Goal: Information Seeking & Learning: Find contact information

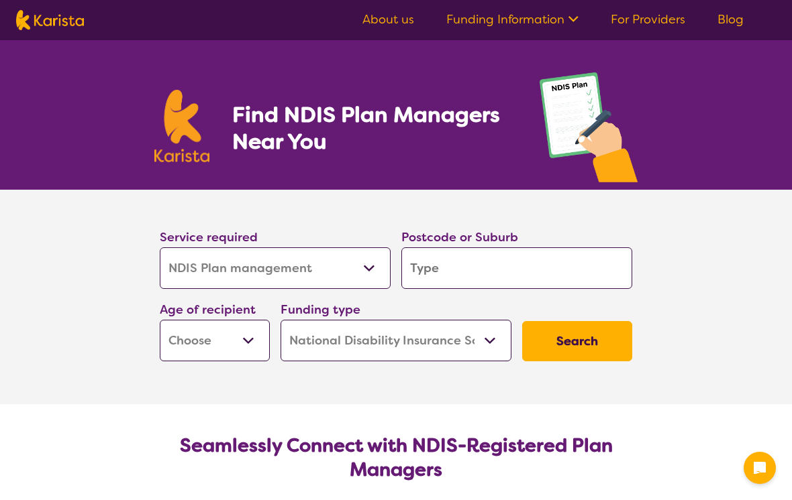
select select "NDIS Plan management"
select select "NDIS"
select select "NDIS Plan management"
select select "NDIS"
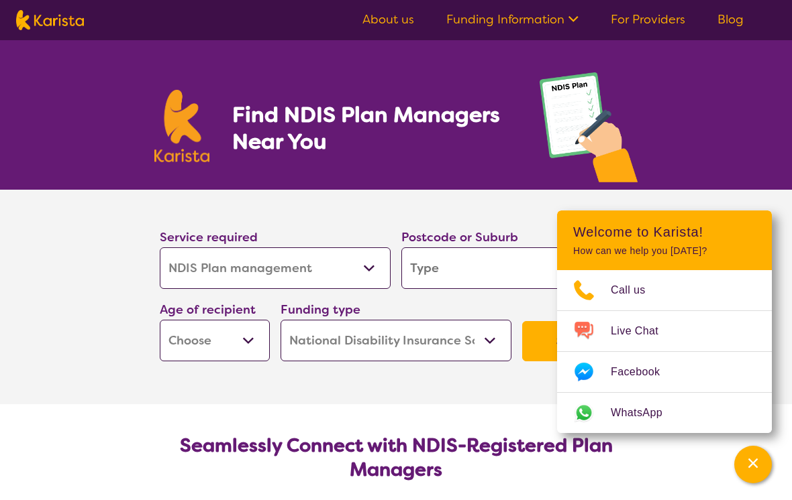
click at [523, 270] on input "search" at bounding box center [516, 269] width 231 height 42
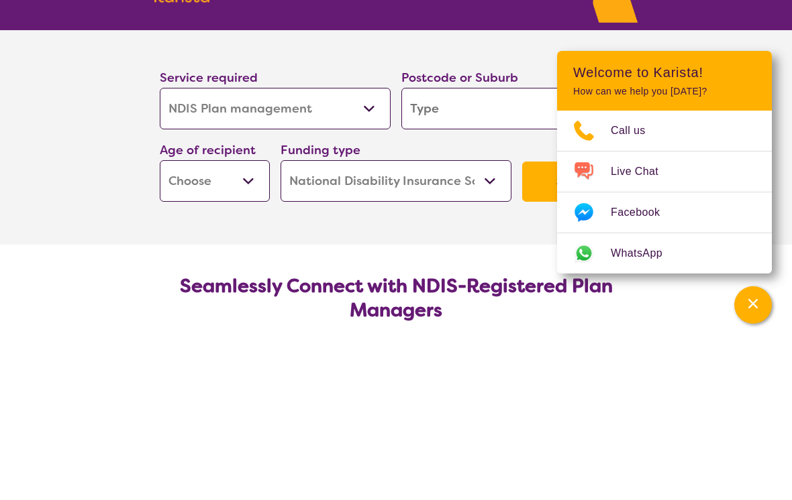
type input "6"
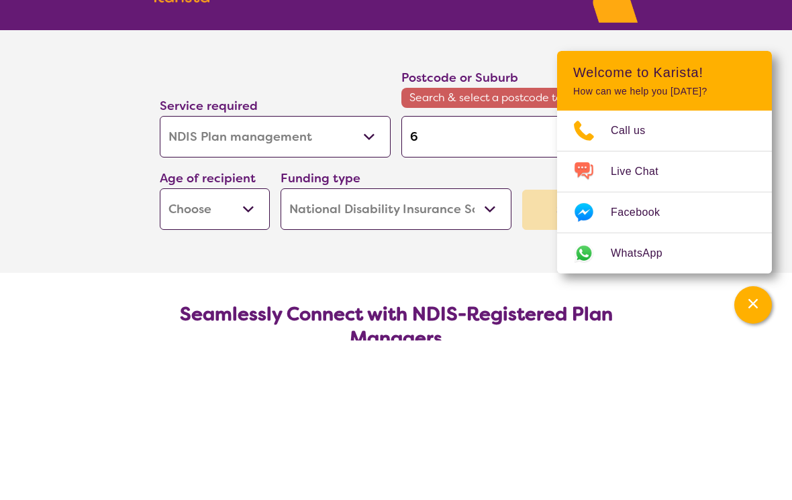
type input "61"
type input "610"
type input "6107"
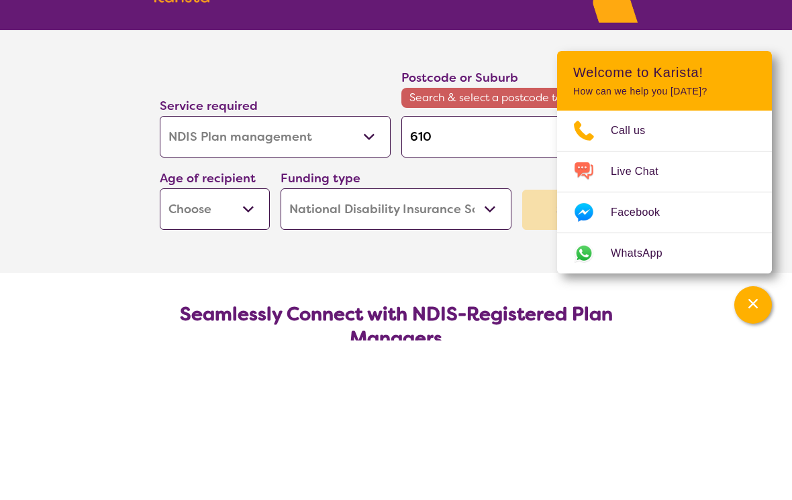
type input "6107"
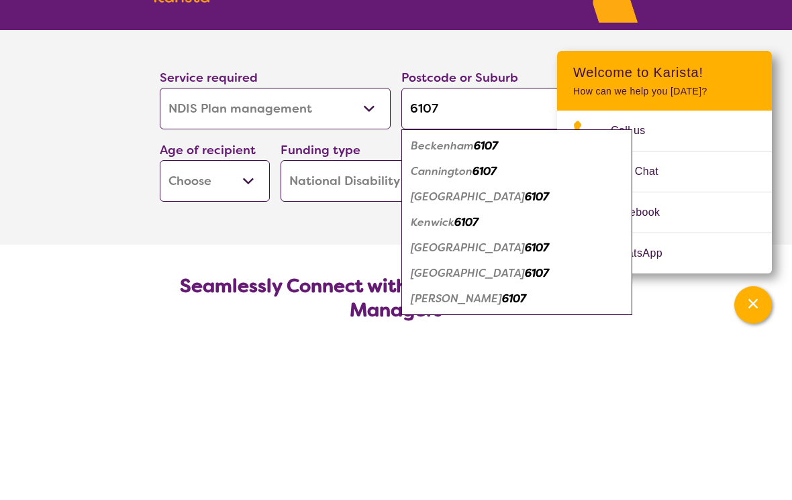
type input "6107"
click at [493, 324] on em "6107" at bounding box center [484, 331] width 24 height 14
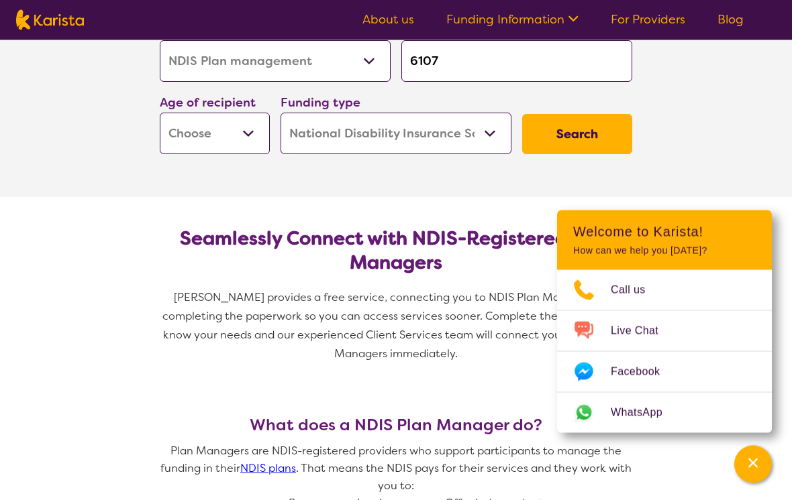
scroll to position [213, 0]
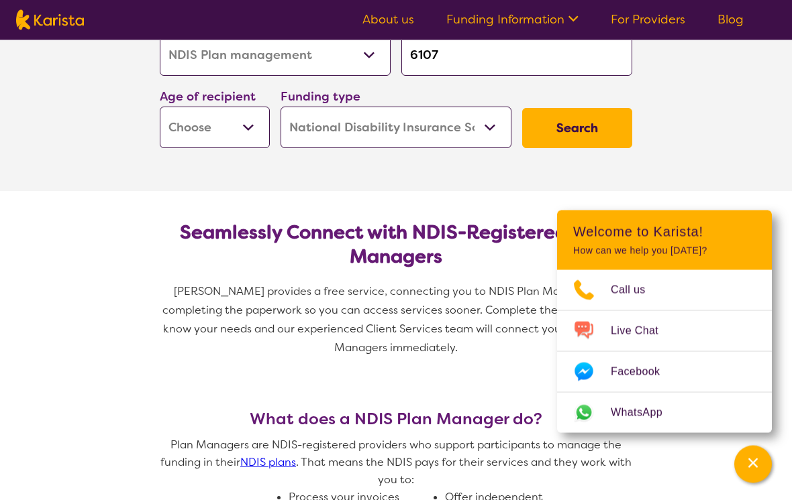
click at [245, 125] on select "Early Childhood - 0 to 9 Child - 10 to 11 Adolescent - 12 to 17 Adult - 18 to 6…" at bounding box center [215, 128] width 110 height 42
click at [593, 134] on button "Search" at bounding box center [577, 128] width 110 height 40
click at [237, 136] on select "Early Childhood - 0 to 9 Child - 10 to 11 Adolescent - 12 to 17 Adult - 18 to 6…" at bounding box center [215, 128] width 110 height 42
select select "AD"
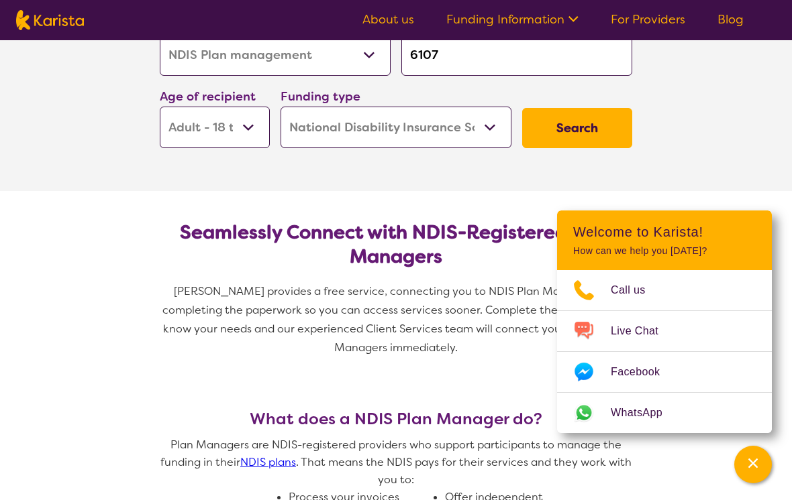
select select "AD"
click at [594, 137] on button "Search" at bounding box center [577, 128] width 110 height 40
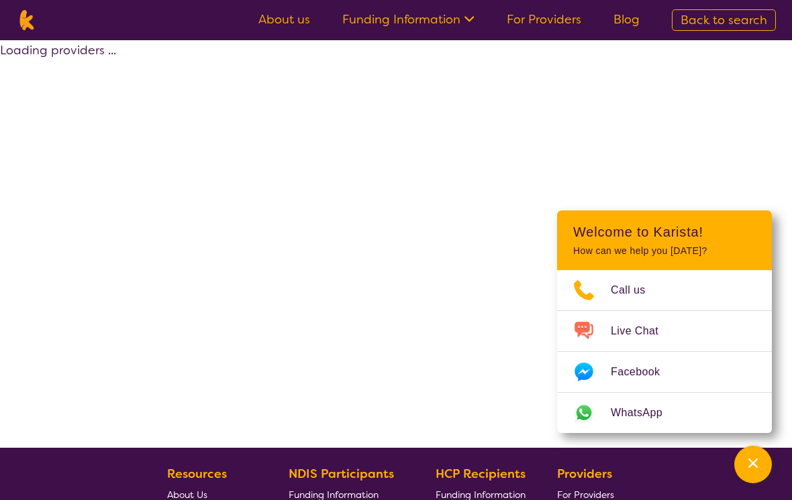
select select "by_score"
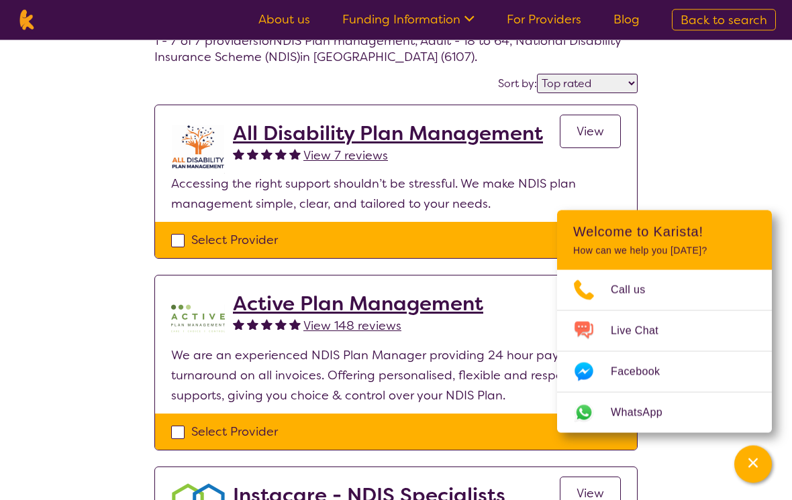
scroll to position [52, 0]
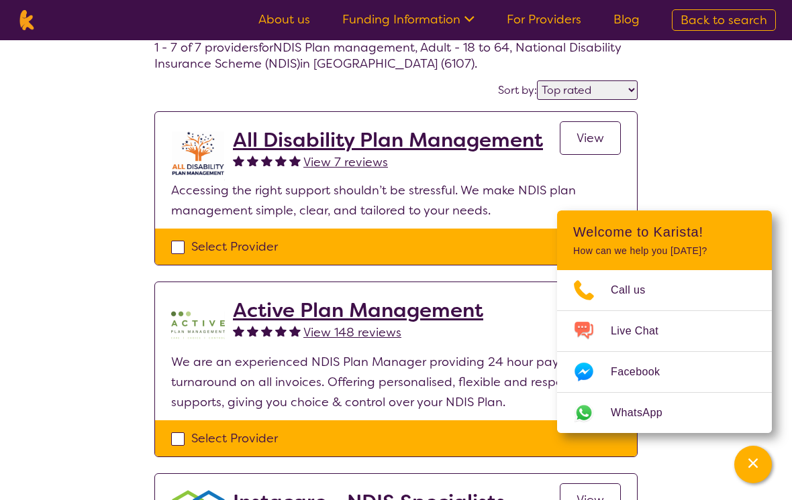
click at [505, 144] on h2 "All Disability Plan Management" at bounding box center [388, 140] width 310 height 24
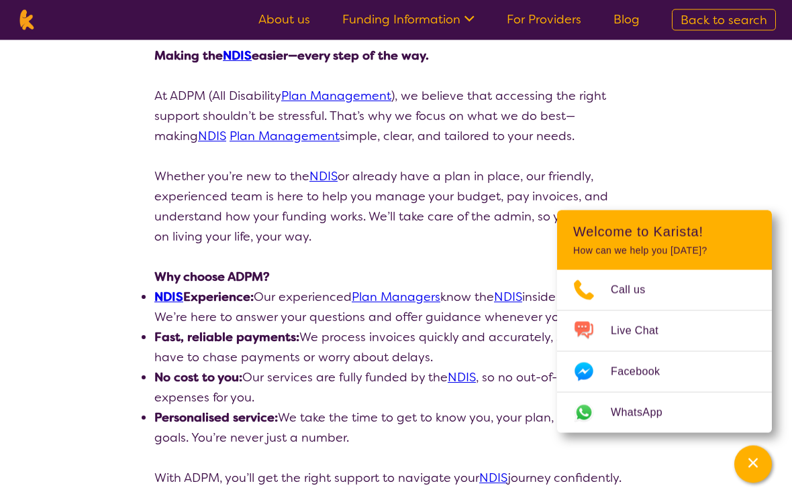
scroll to position [252, 0]
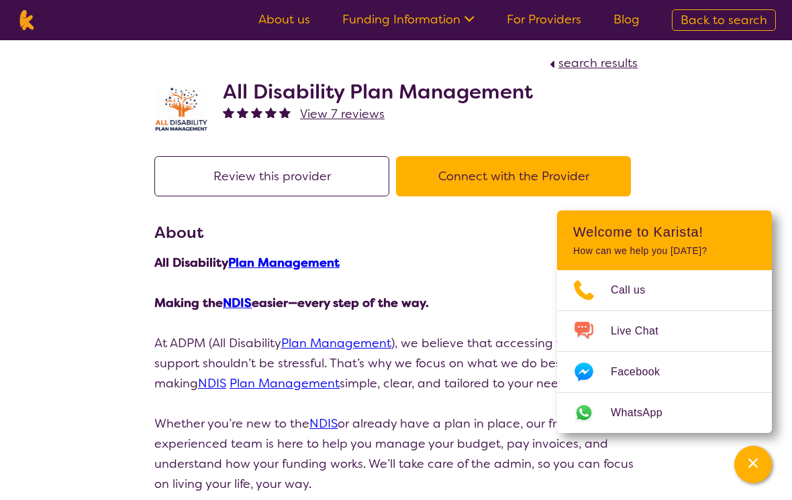
scroll to position [0, 0]
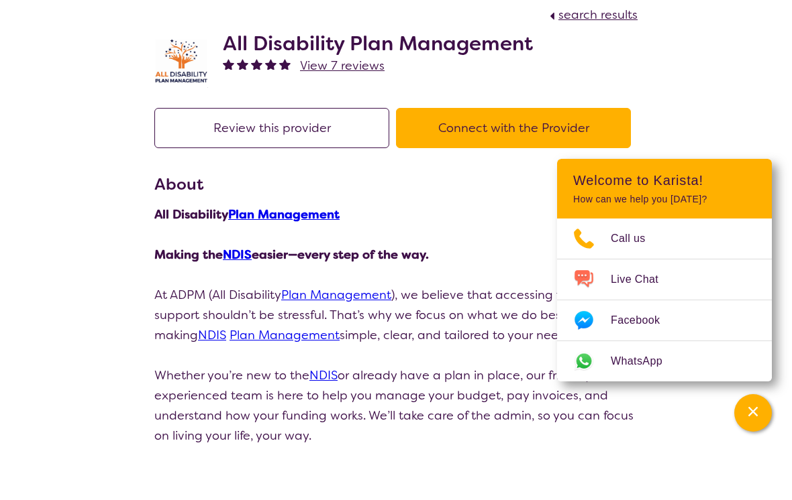
select select "by_score"
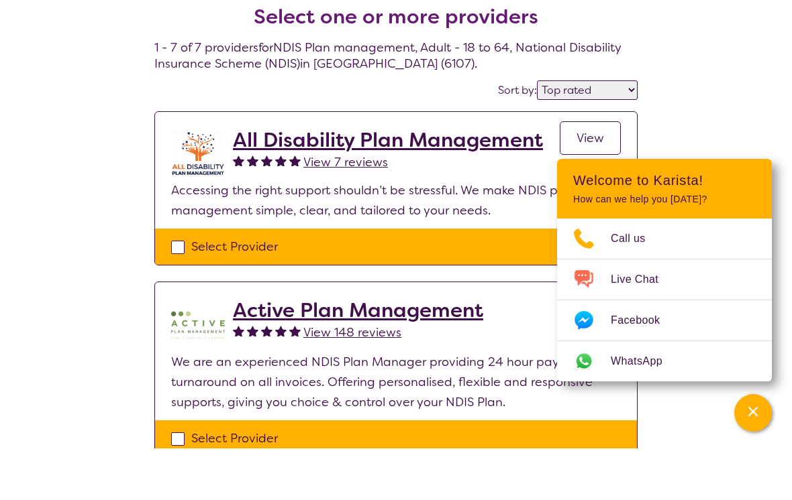
scroll to position [52, 0]
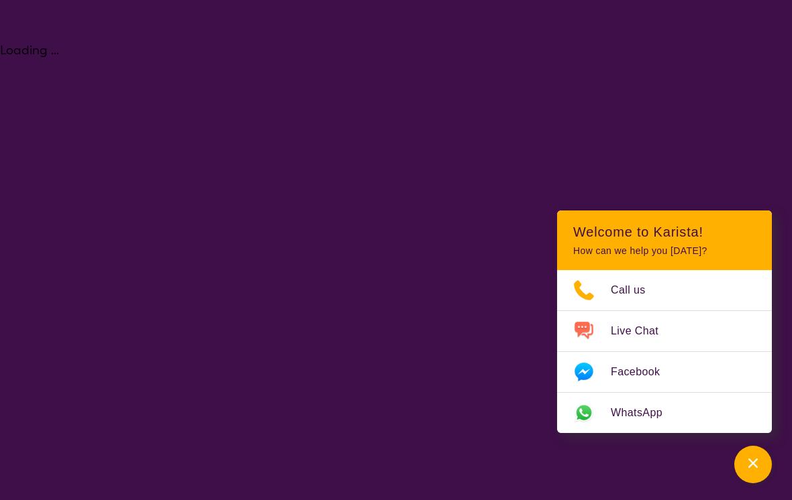
select select "NDIS Plan management"
select select "AD"
select select "NDIS"
select select "NDIS Plan management"
select select "AD"
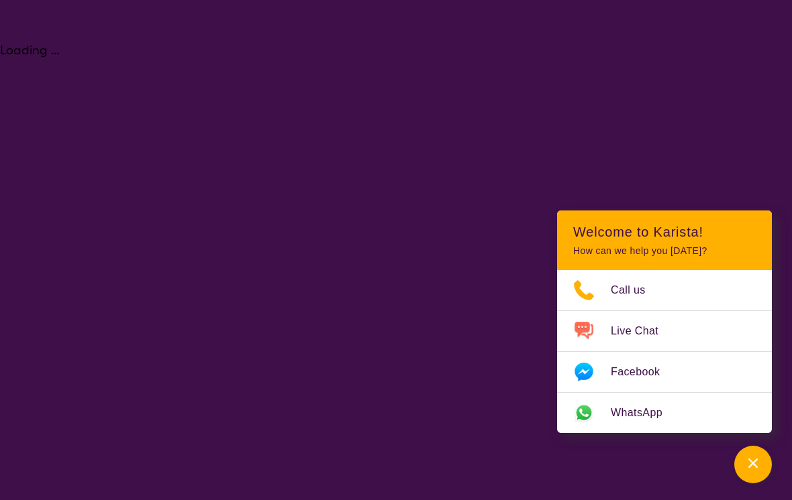
select select "NDIS"
